Goal: Check status: Check status

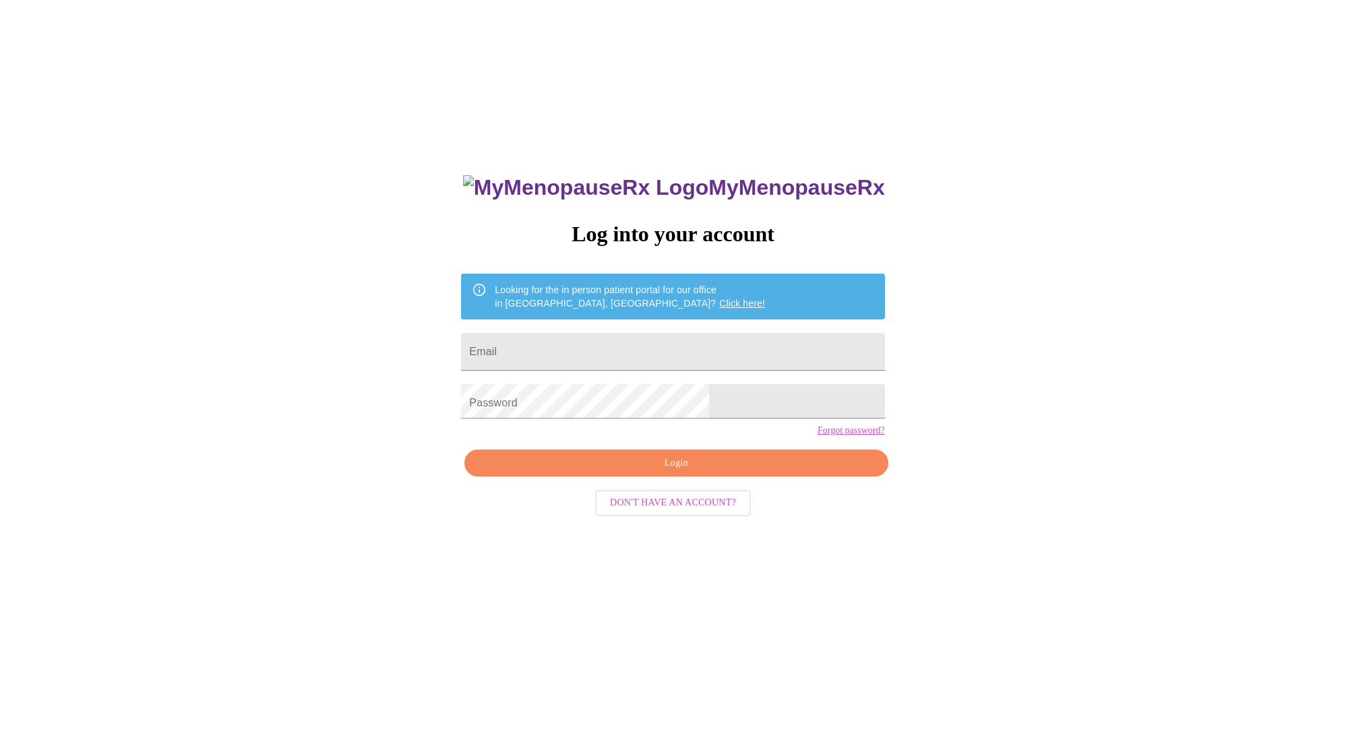
type input "[EMAIL_ADDRESS][DOMAIN_NAME]"
click at [677, 469] on span "Login" at bounding box center [676, 463] width 392 height 17
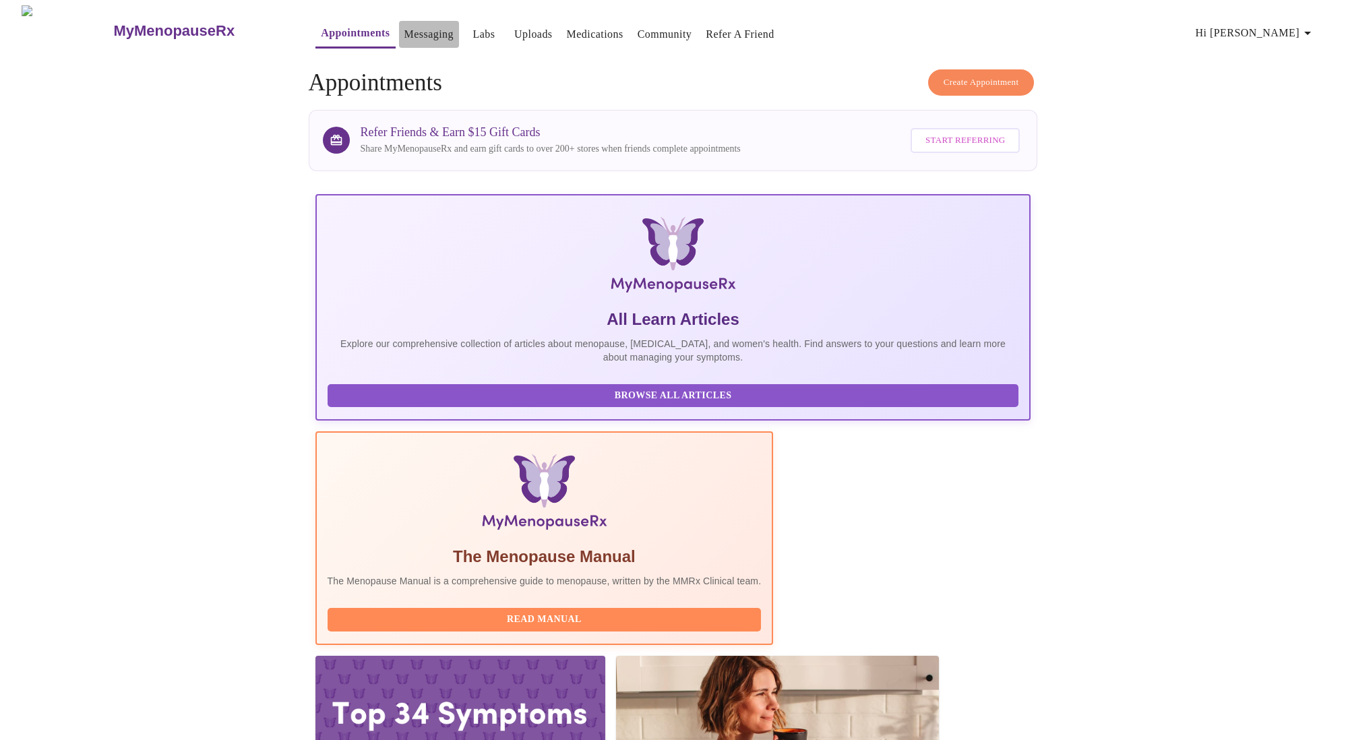
click at [404, 25] on link "Messaging" at bounding box center [428, 34] width 49 height 19
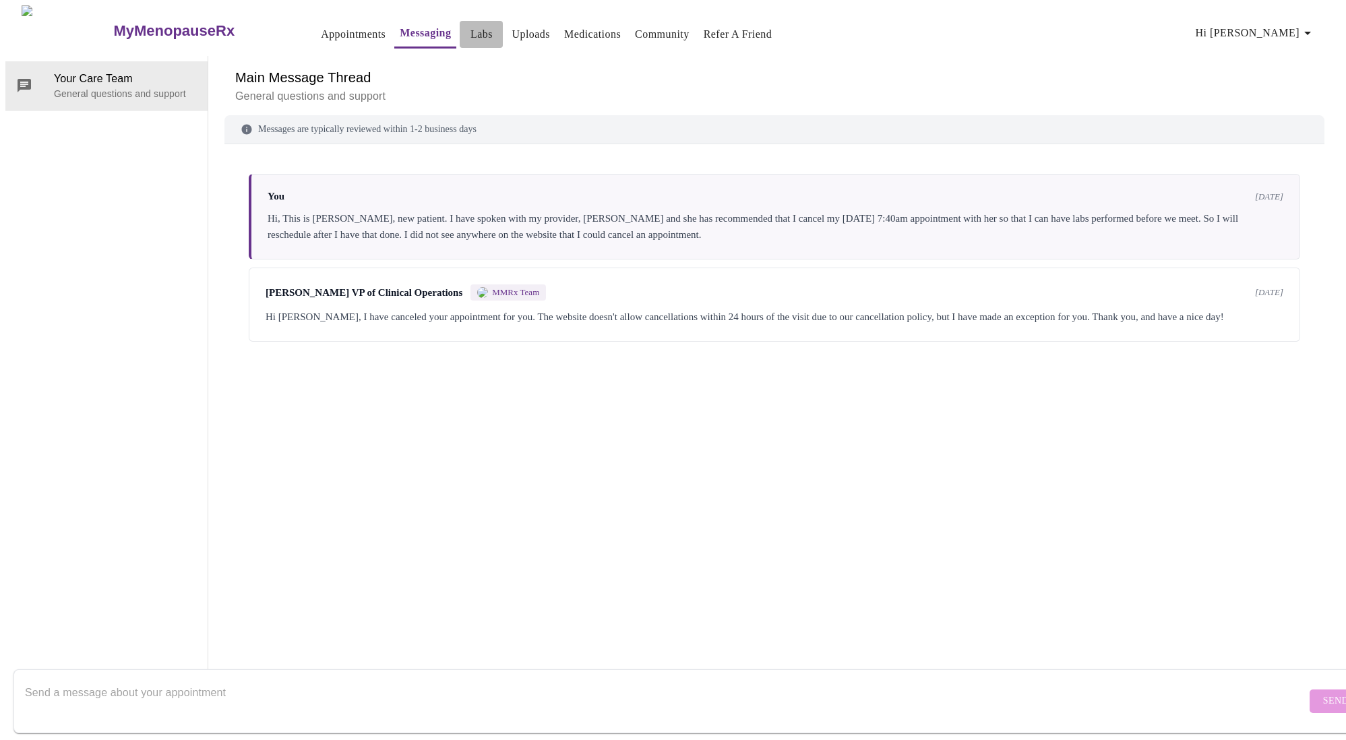
click at [470, 35] on link "Labs" at bounding box center [481, 34] width 22 height 19
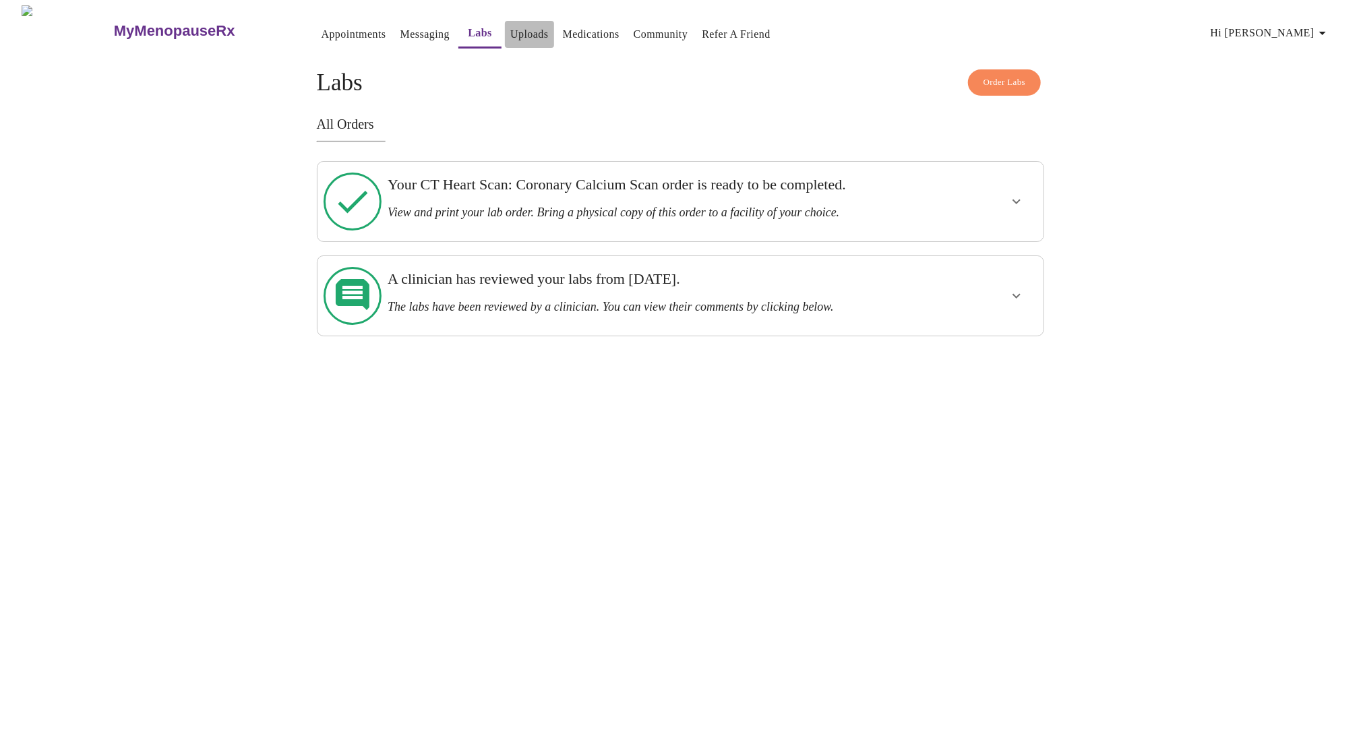
click at [510, 28] on link "Uploads" at bounding box center [529, 34] width 38 height 19
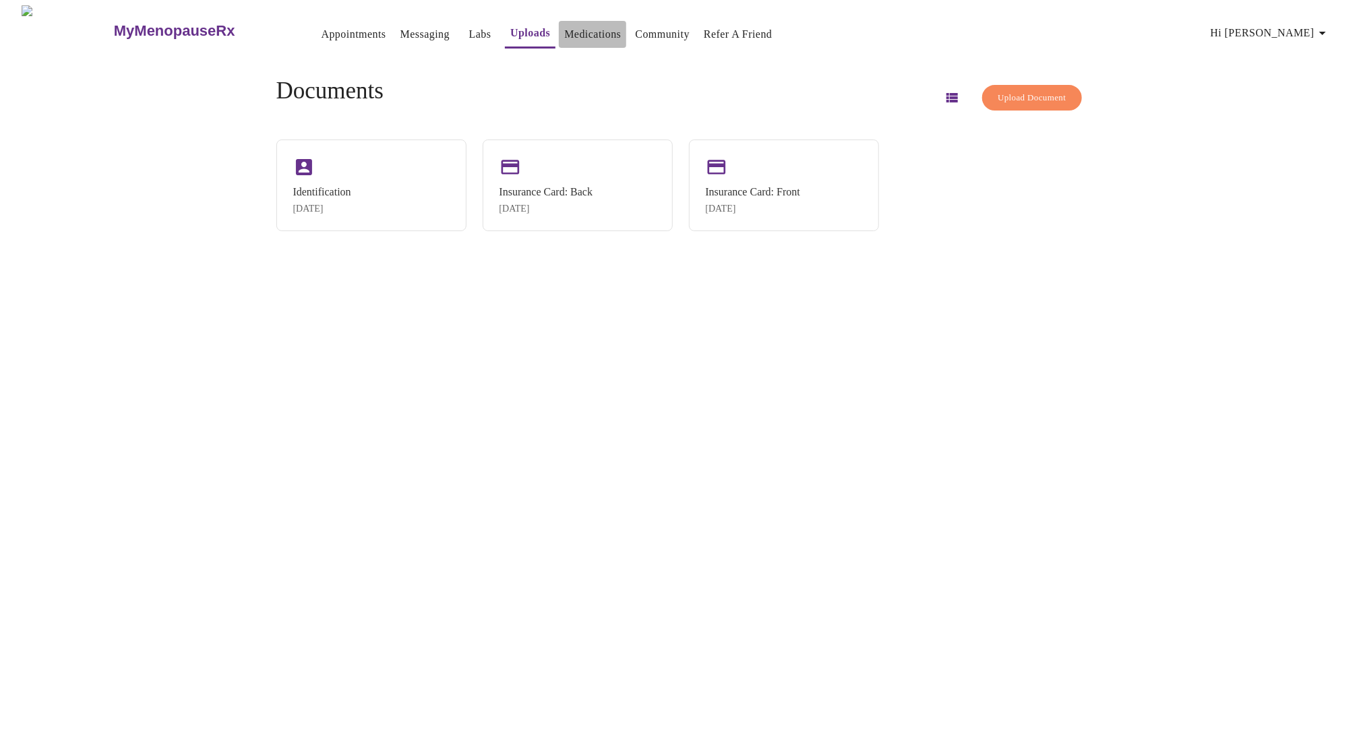
click at [564, 25] on link "Medications" at bounding box center [592, 34] width 57 height 19
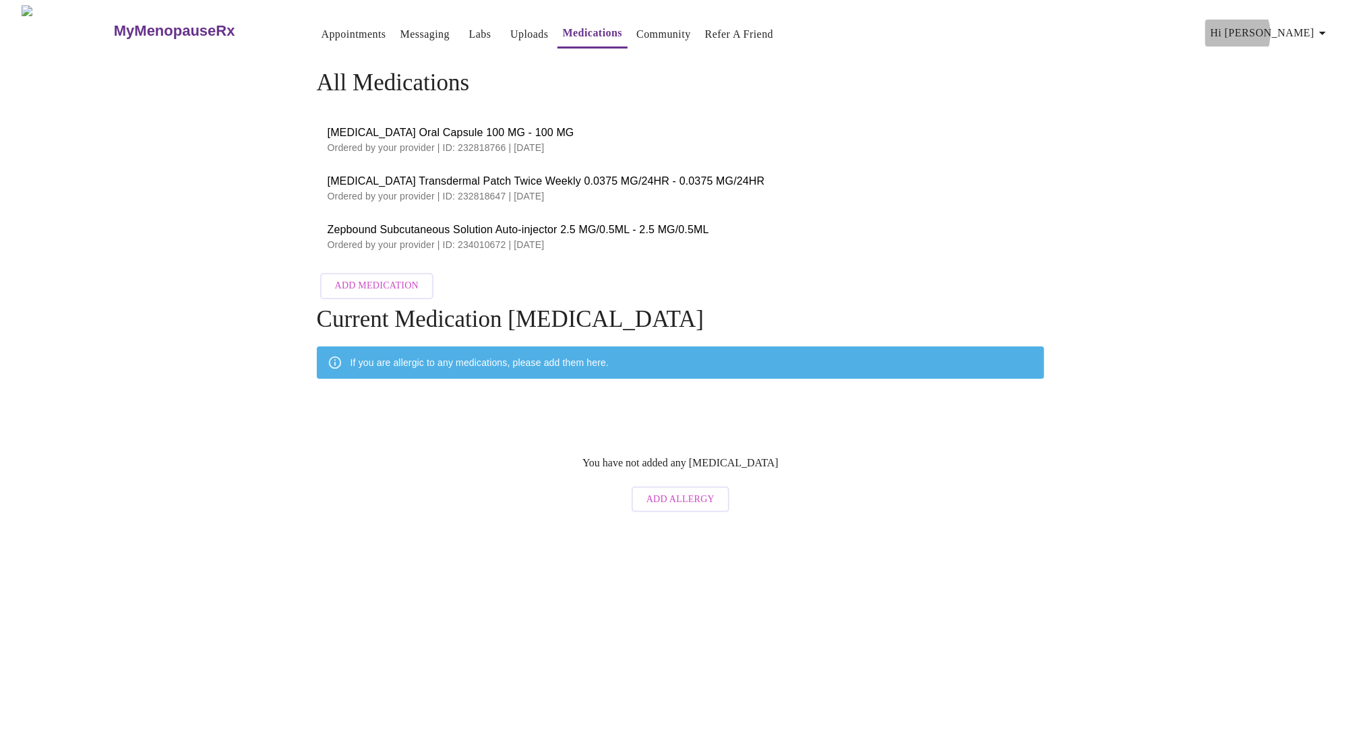
click at [1299, 28] on span "Hi [PERSON_NAME]" at bounding box center [1271, 33] width 120 height 19
click at [306, 30] on div at bounding box center [680, 370] width 1361 height 740
click at [322, 30] on link "Appointments" at bounding box center [354, 34] width 65 height 19
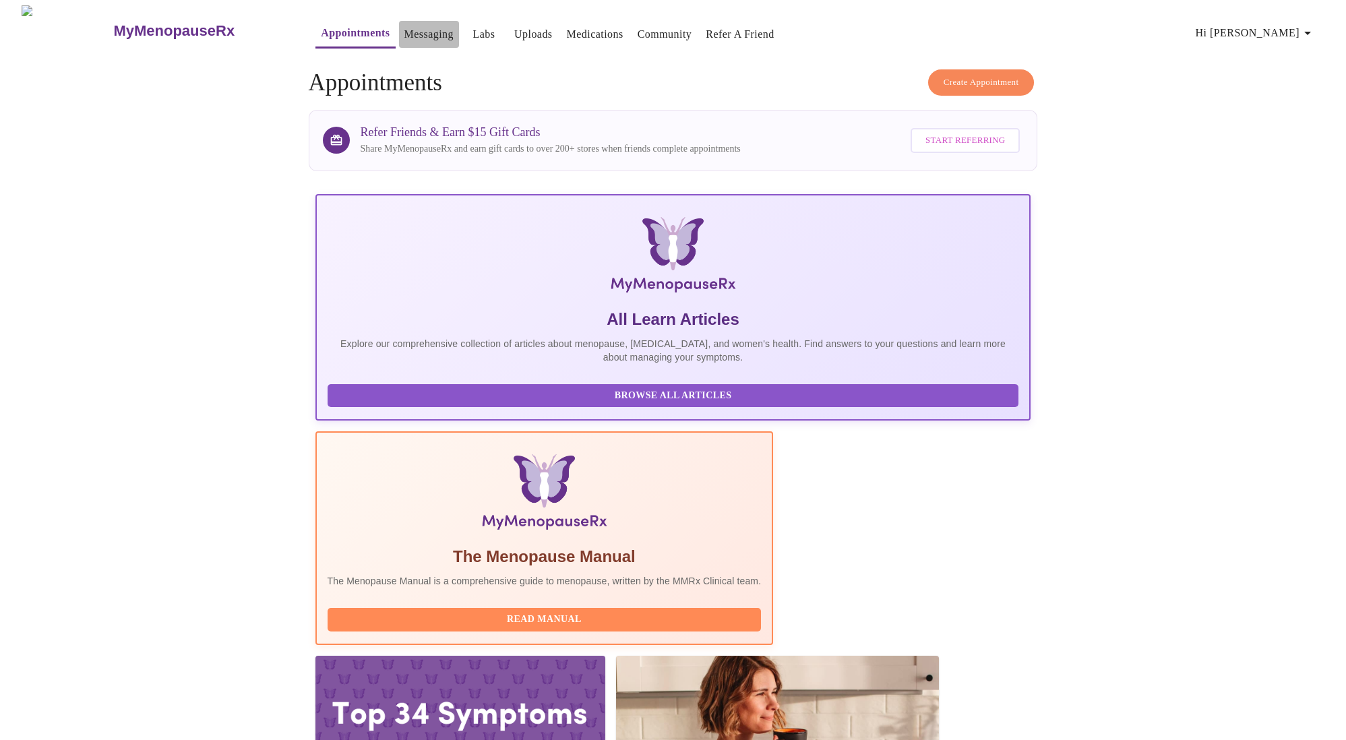
click at [404, 25] on link "Messaging" at bounding box center [428, 34] width 49 height 19
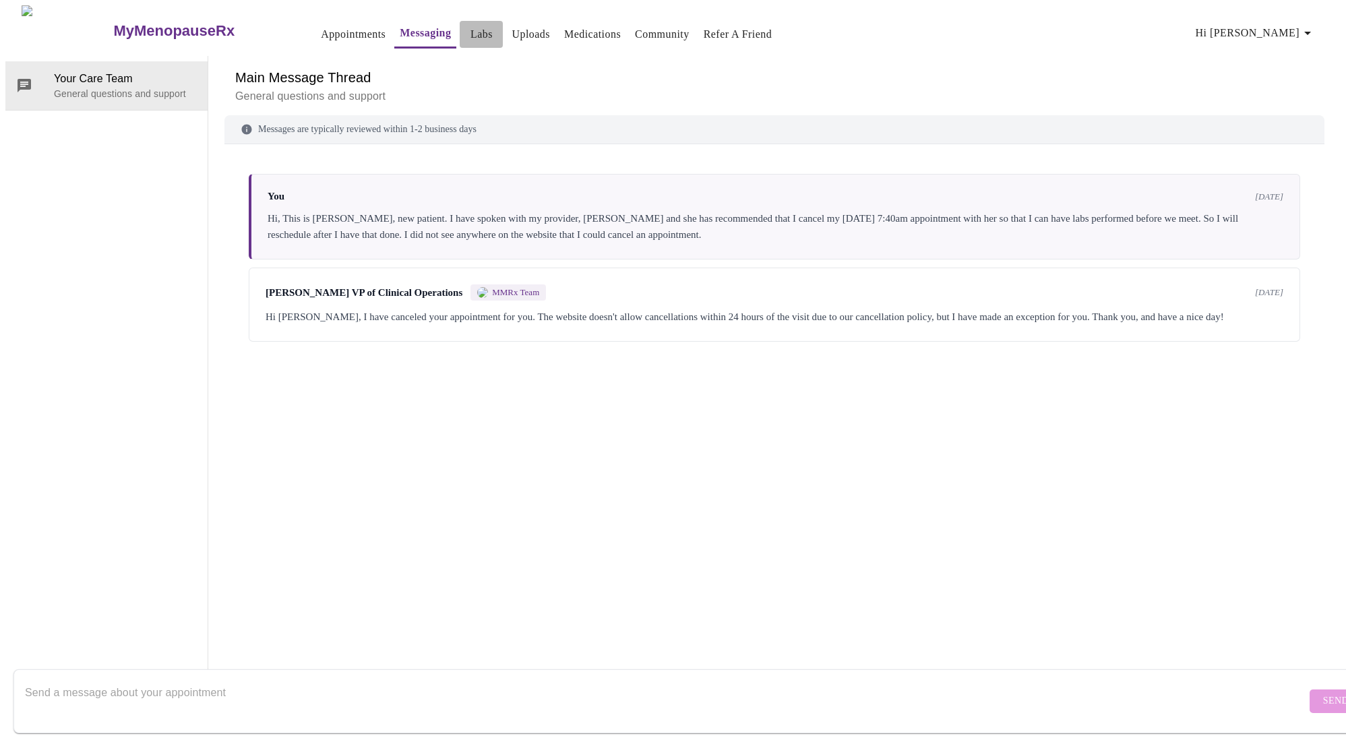
click at [470, 25] on link "Labs" at bounding box center [481, 34] width 22 height 19
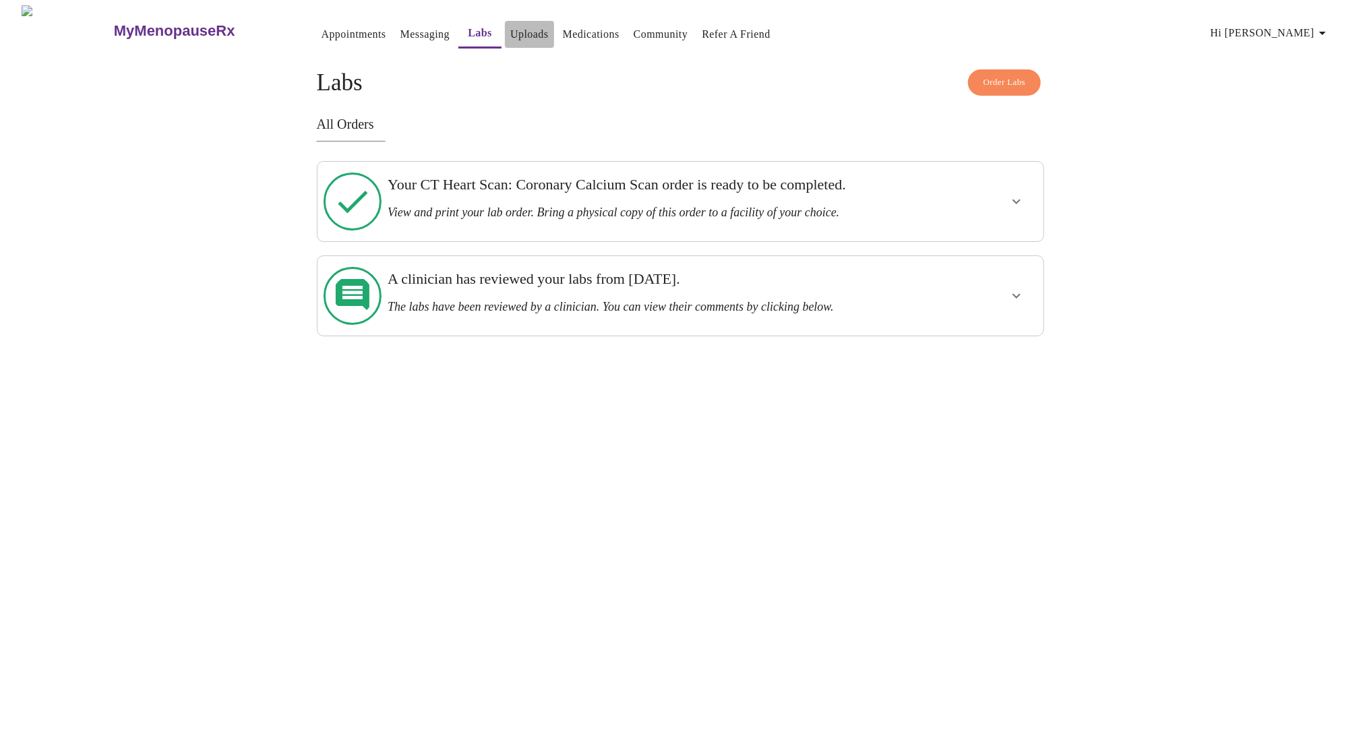
click at [516, 34] on link "Uploads" at bounding box center [529, 34] width 38 height 19
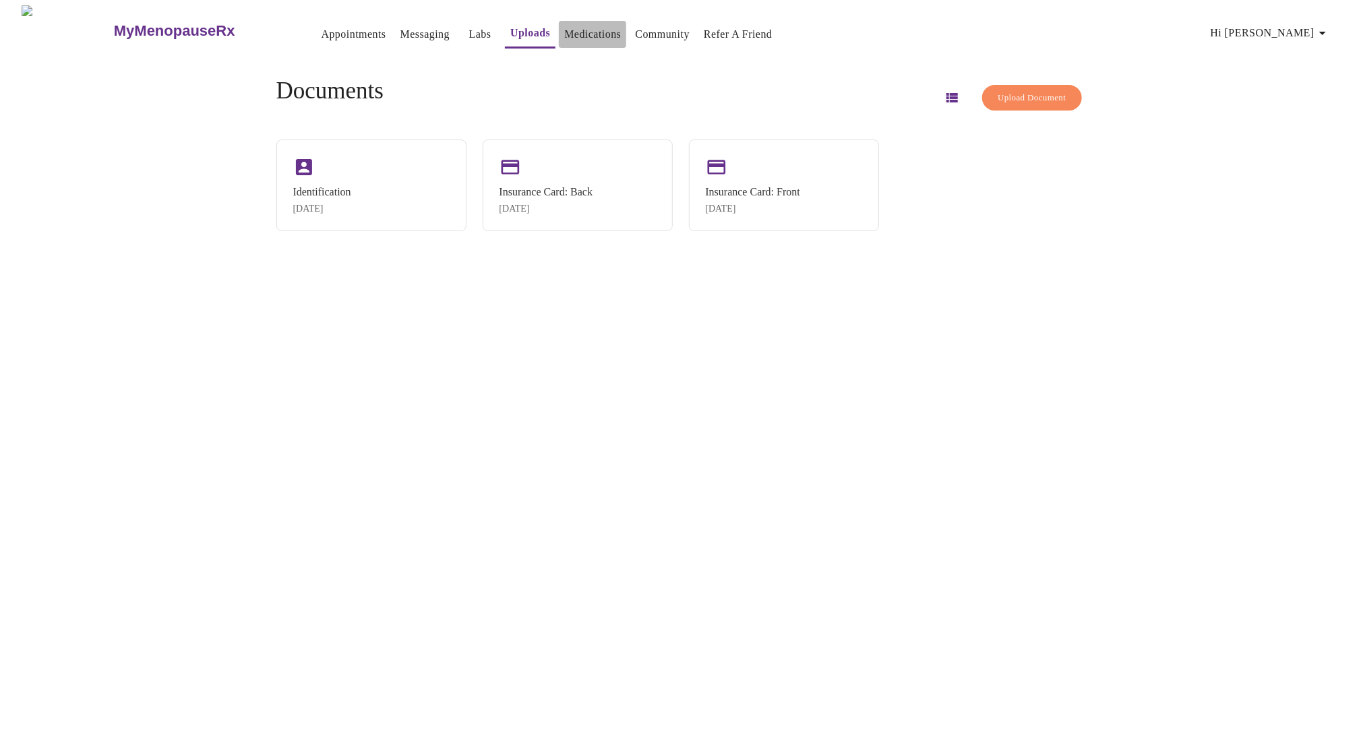
click at [567, 28] on link "Medications" at bounding box center [592, 34] width 57 height 19
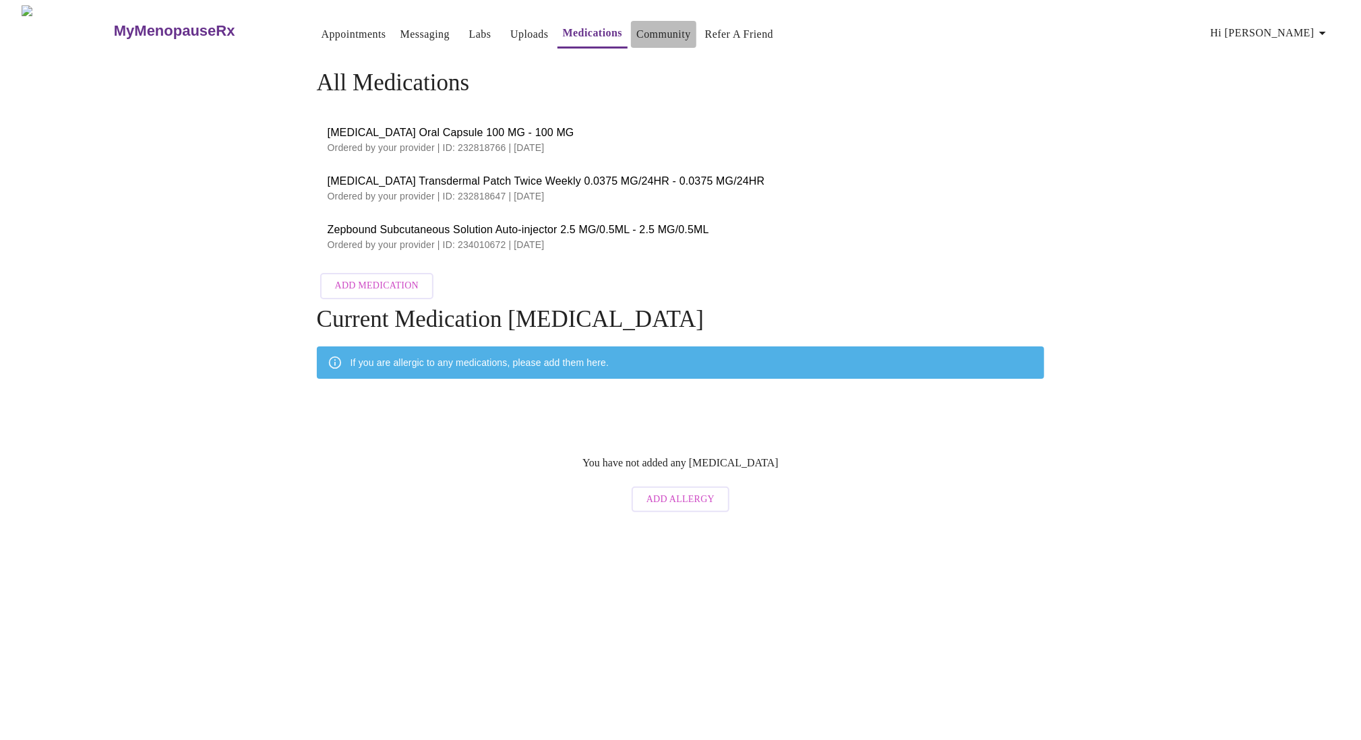
click at [641, 32] on link "Community" at bounding box center [663, 34] width 55 height 19
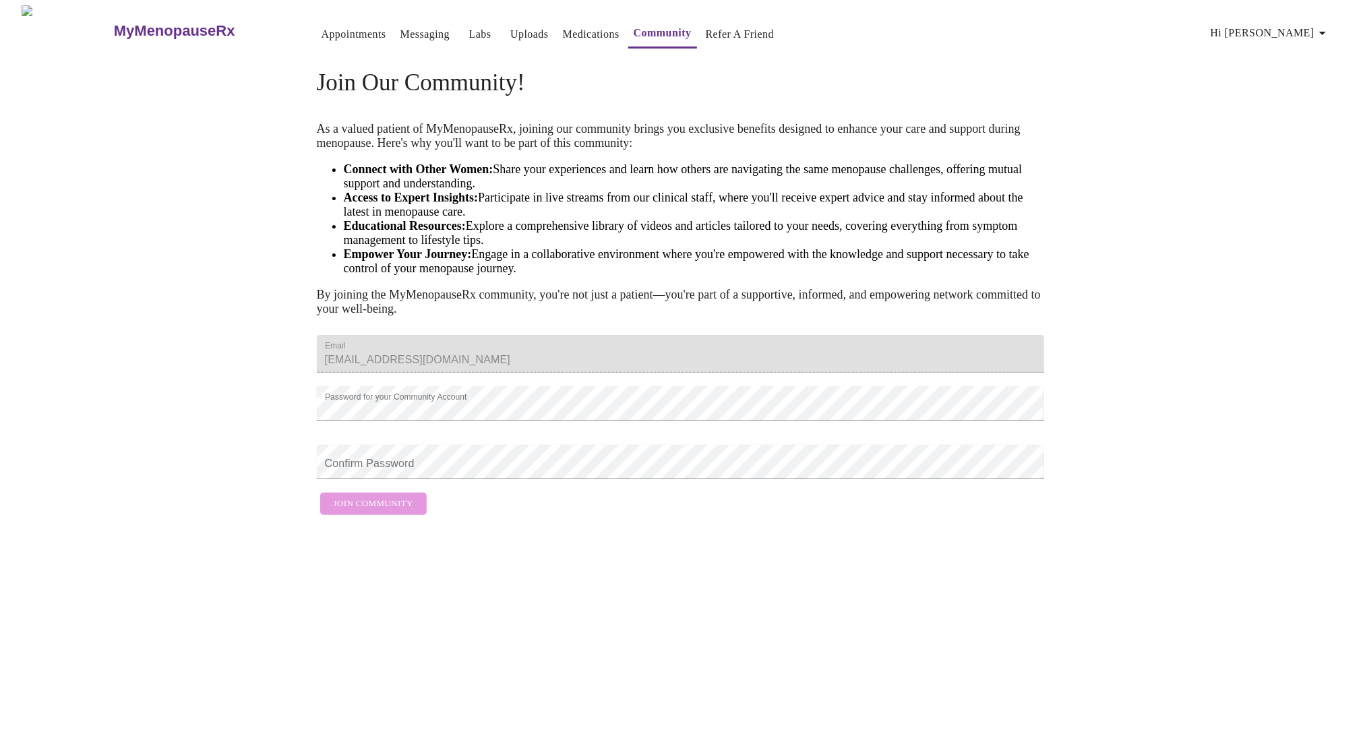
click at [114, 24] on h3 "MyMenopauseRx" at bounding box center [174, 31] width 121 height 18
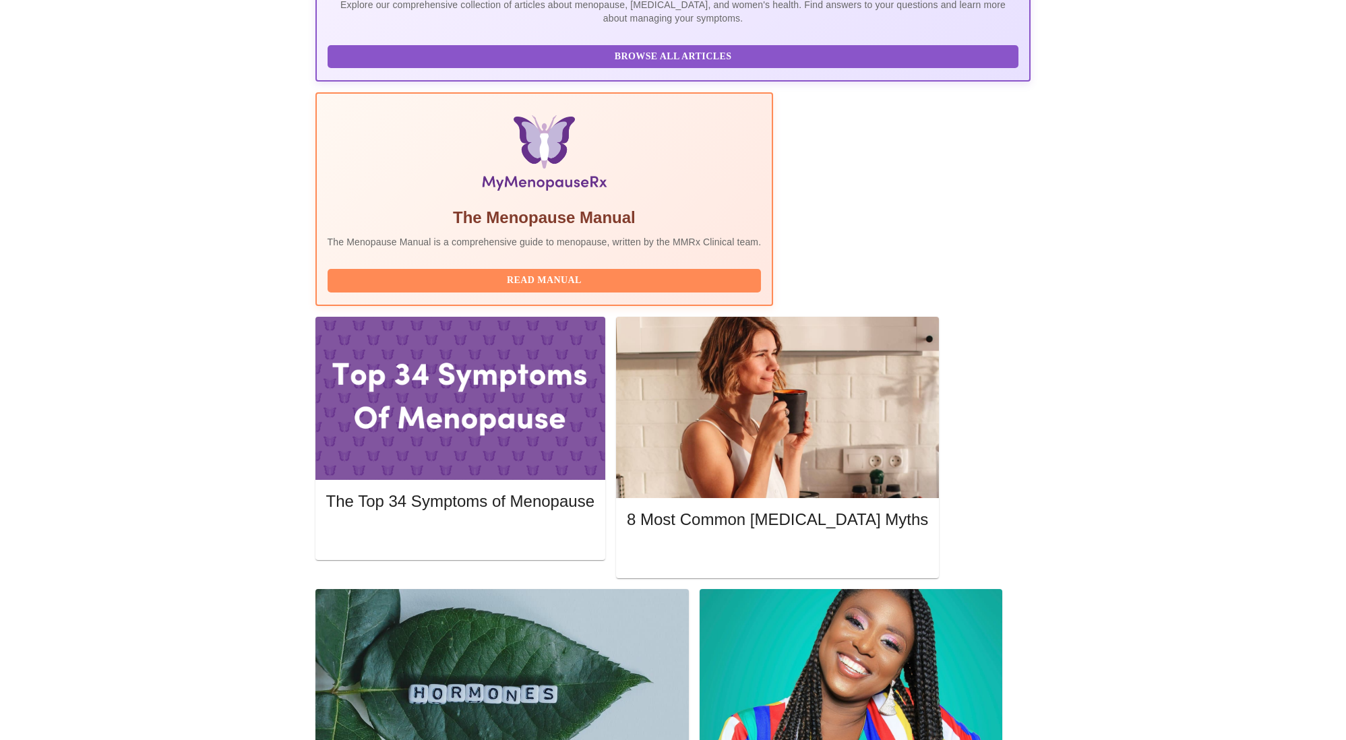
scroll to position [357, 0]
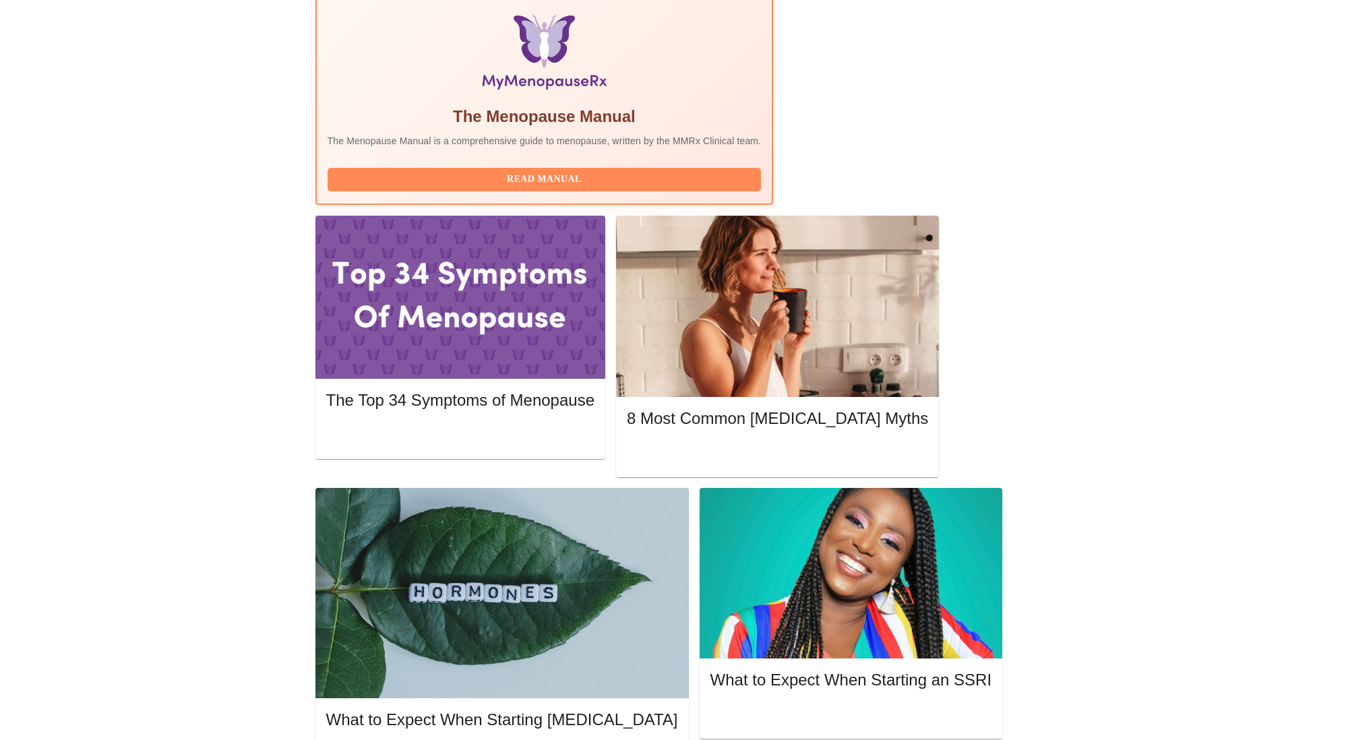
scroll to position [466, 0]
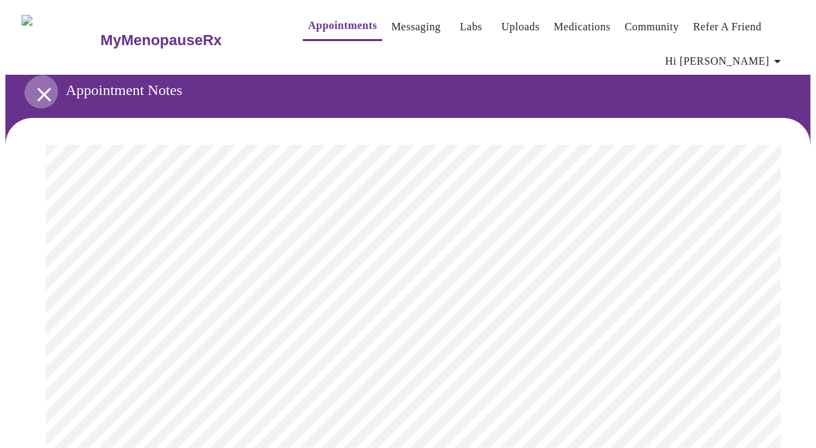
click at [36, 84] on icon "open drawer" at bounding box center [44, 95] width 24 height 24
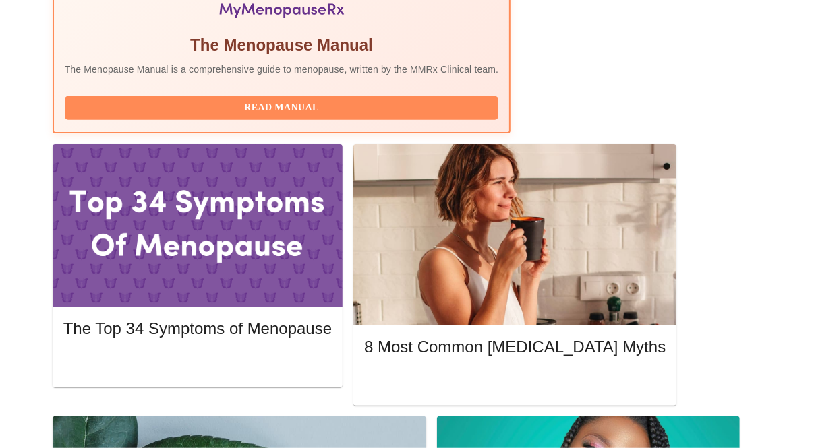
scroll to position [670, 0]
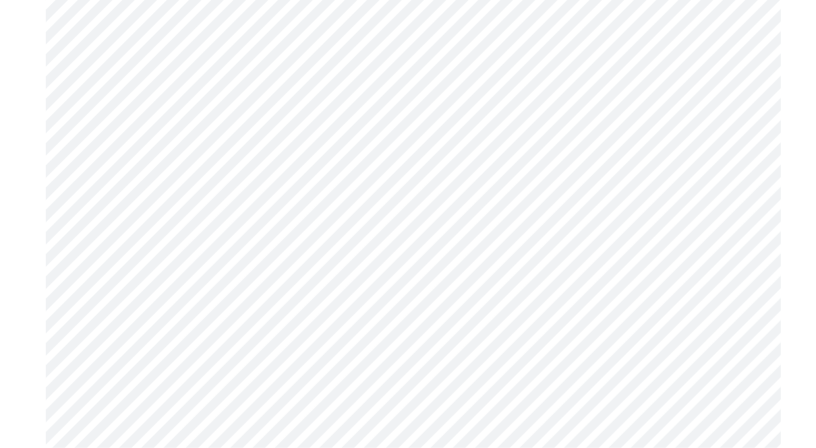
scroll to position [5074, 0]
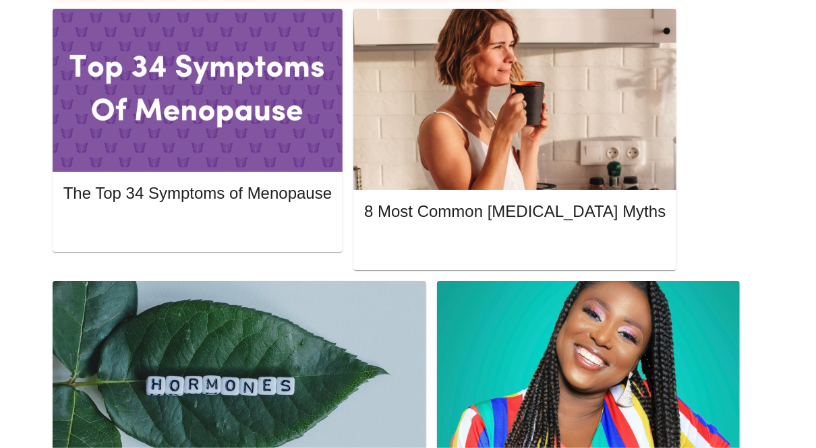
scroll to position [670, 0]
